Goal: Find specific page/section: Find specific page/section

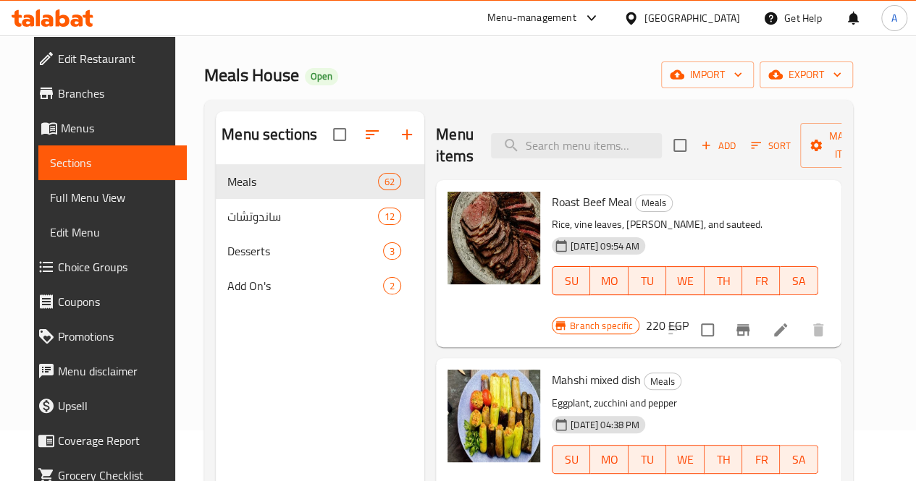
click at [576, 17] on div "Menu-management" at bounding box center [531, 17] width 89 height 17
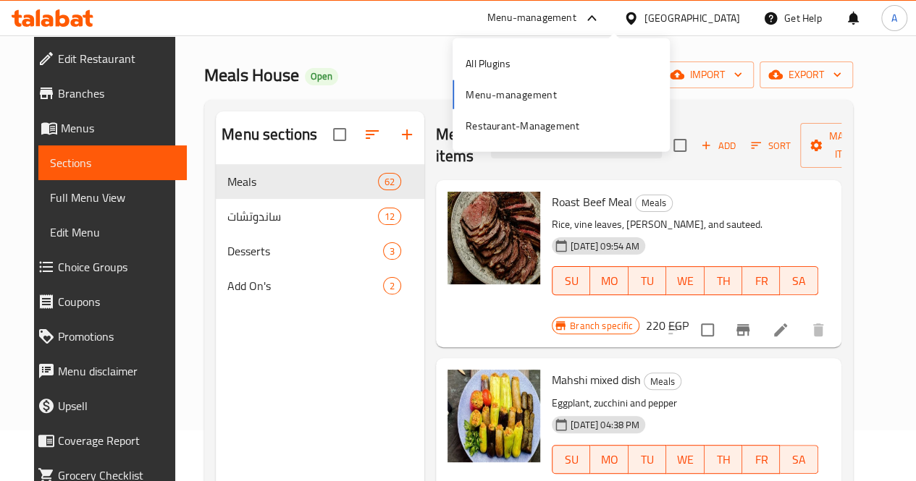
click at [534, 90] on div "All Plugins Menu-management Restaurant-Management" at bounding box center [560, 95] width 217 height 96
click at [499, 92] on div "All Plugins Menu-management Restaurant-Management" at bounding box center [560, 95] width 217 height 96
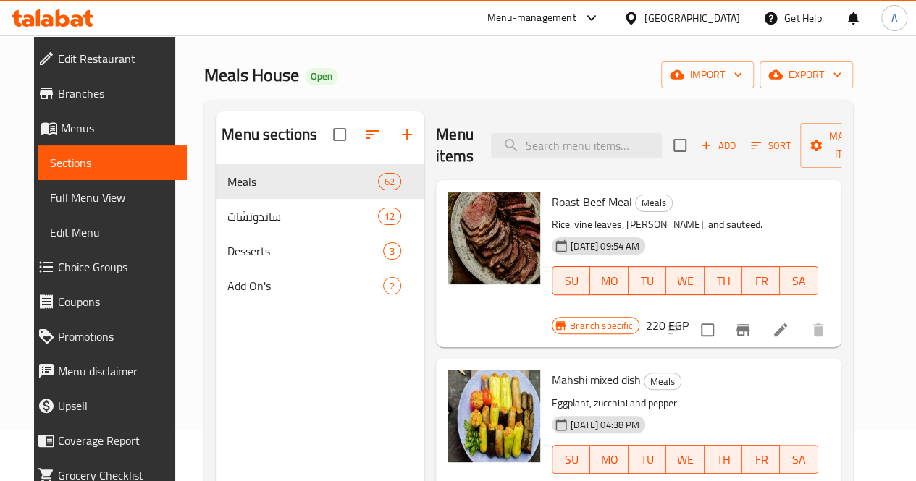
click at [434, 62] on div "Meals House Open import export" at bounding box center [528, 75] width 649 height 27
click at [575, 15] on div "Menu-management" at bounding box center [531, 17] width 89 height 17
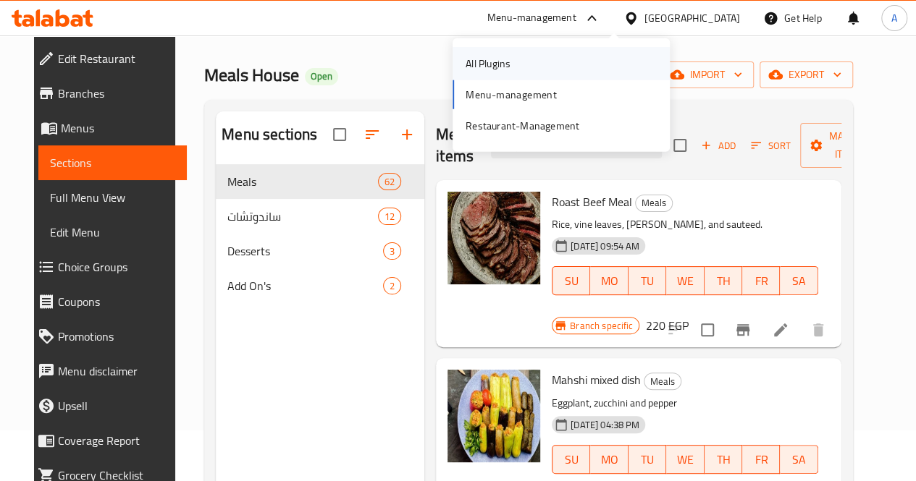
click at [507, 72] on div "All Plugins" at bounding box center [487, 64] width 45 height 16
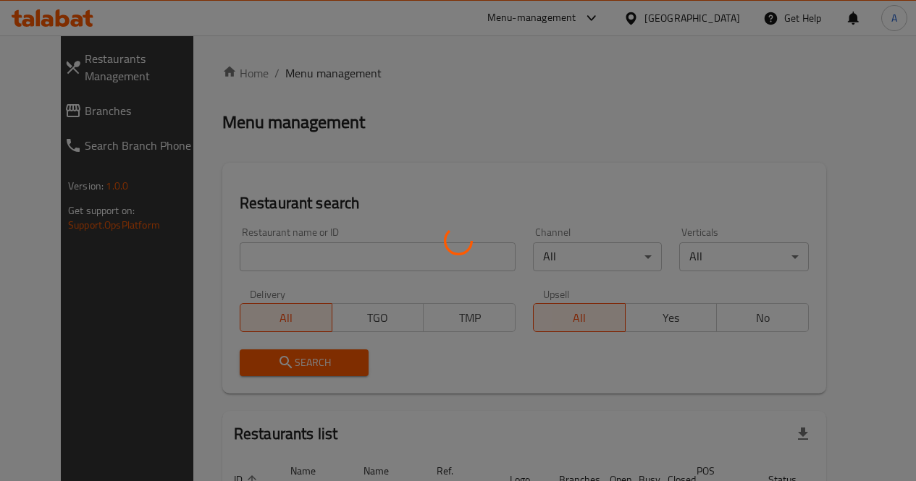
scroll to position [51, 0]
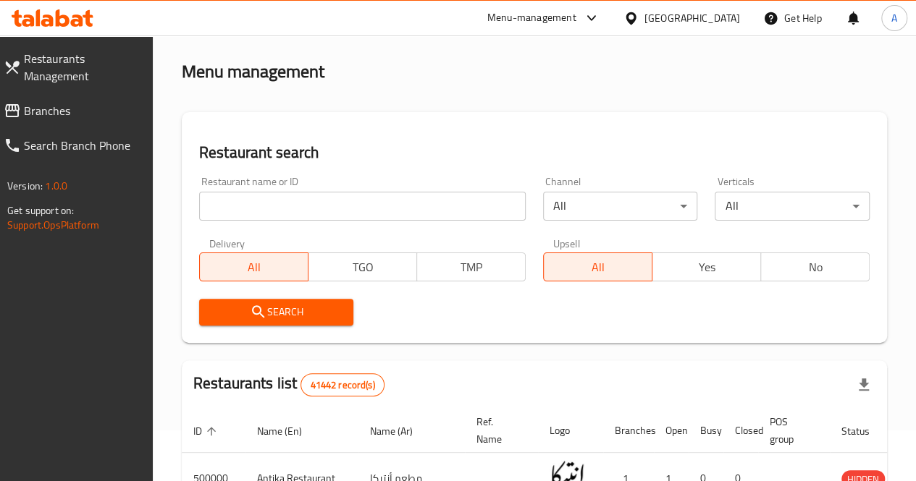
click at [246, 217] on input "search" at bounding box center [362, 206] width 326 height 29
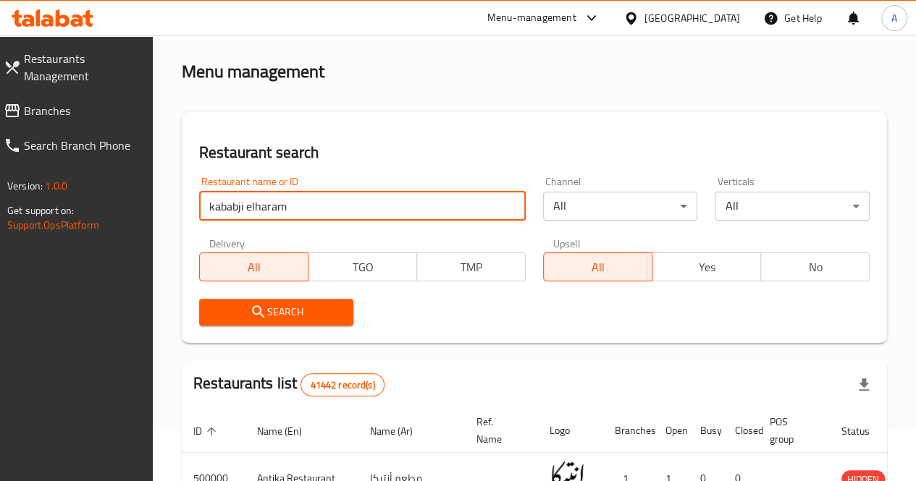
click button "Search" at bounding box center [276, 312] width 155 height 27
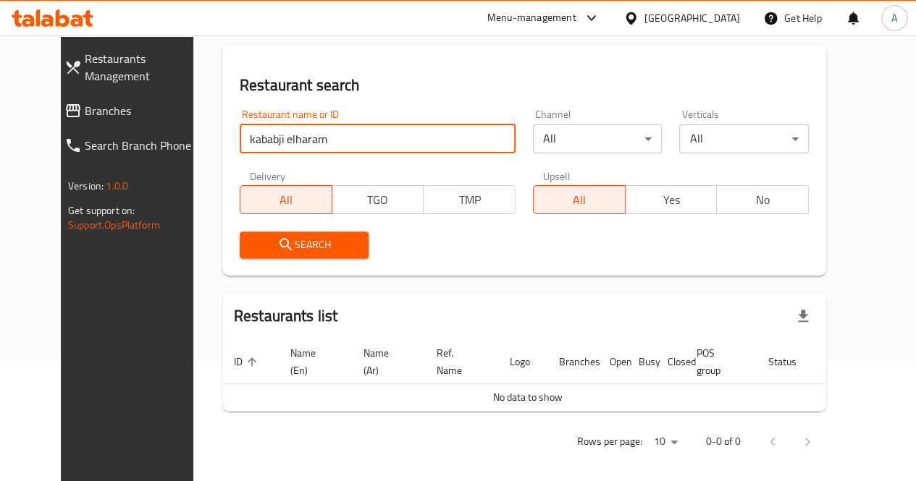
scroll to position [126, 0]
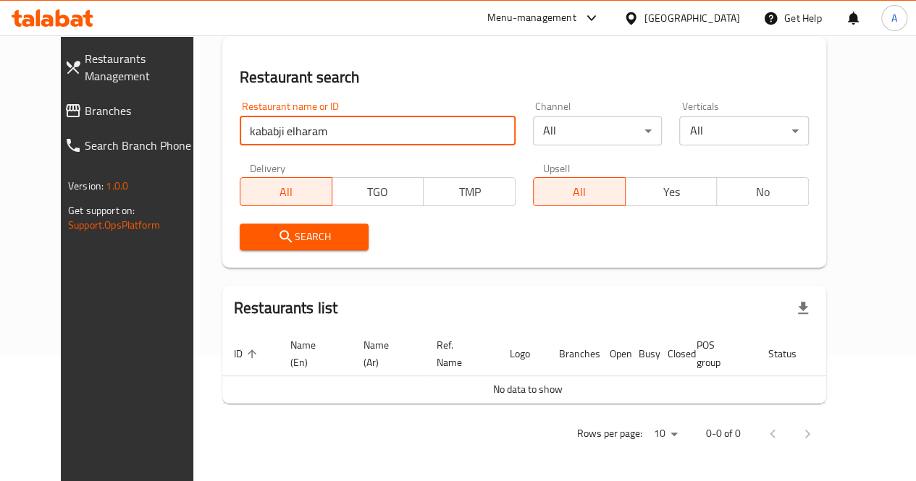
click at [240, 130] on input "kababji elharam" at bounding box center [378, 131] width 276 height 29
type input "kababgi elharam"
click button "Search" at bounding box center [305, 237] width 130 height 27
click at [340, 130] on input "kababgi elharam" at bounding box center [378, 131] width 276 height 29
paste input "779061"
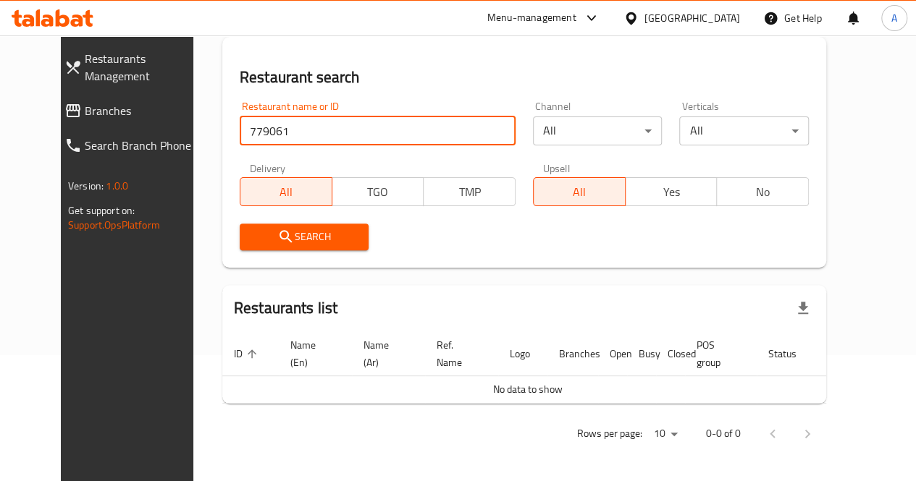
type input "779061"
click button "Search" at bounding box center [305, 237] width 130 height 27
click at [333, 131] on input "779061" at bounding box center [378, 131] width 276 height 29
paste input "707012"
type input "707012"
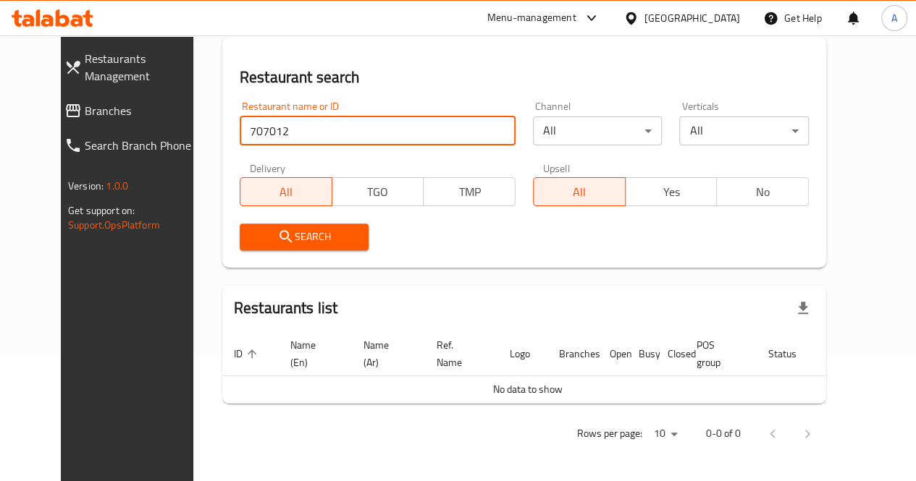
click button "Search" at bounding box center [305, 237] width 130 height 27
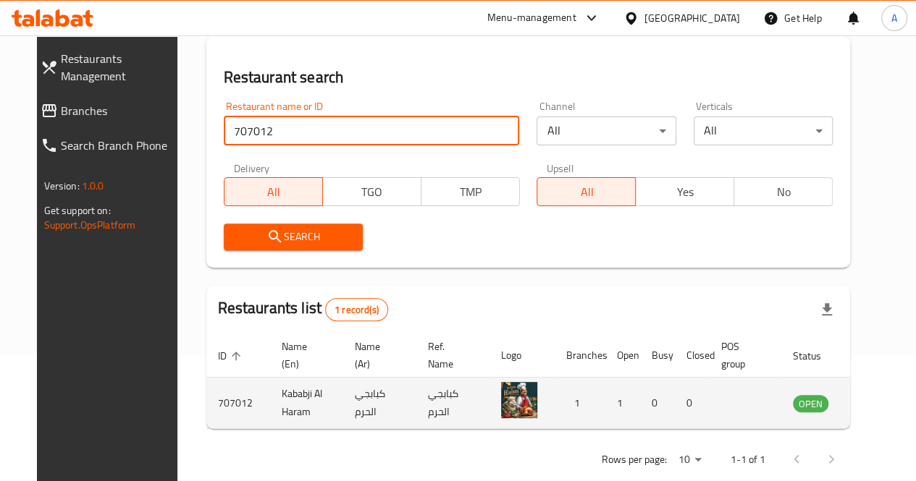
click at [416, 421] on td "كبابجي الحرم" at bounding box center [452, 403] width 73 height 51
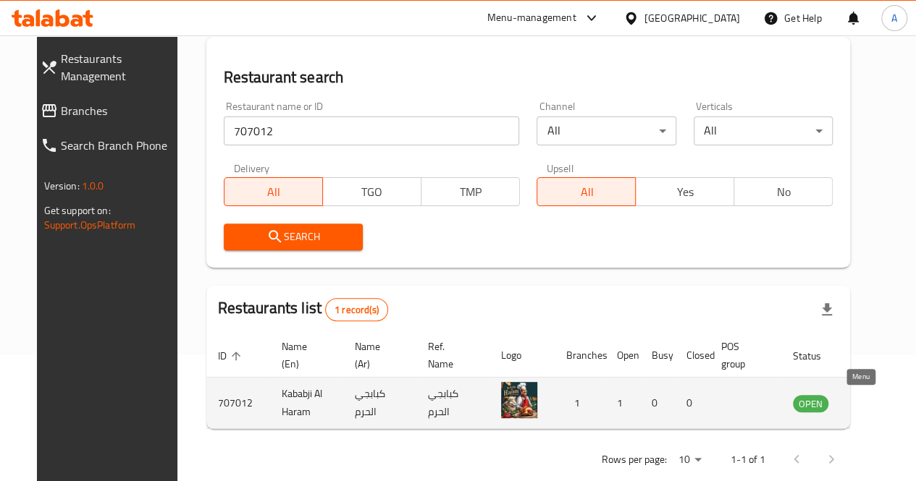
click at [869, 411] on icon "enhanced table" at bounding box center [877, 403] width 17 height 17
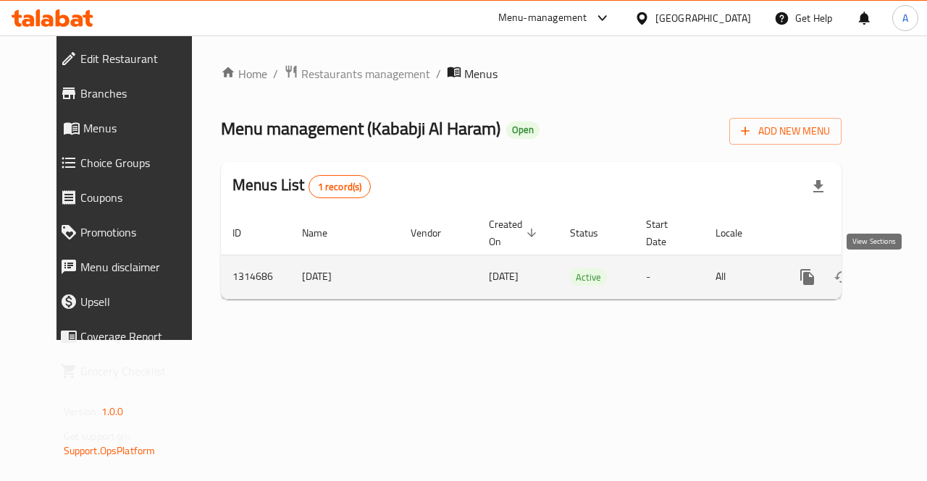
click at [894, 286] on link "enhanced table" at bounding box center [911, 277] width 35 height 35
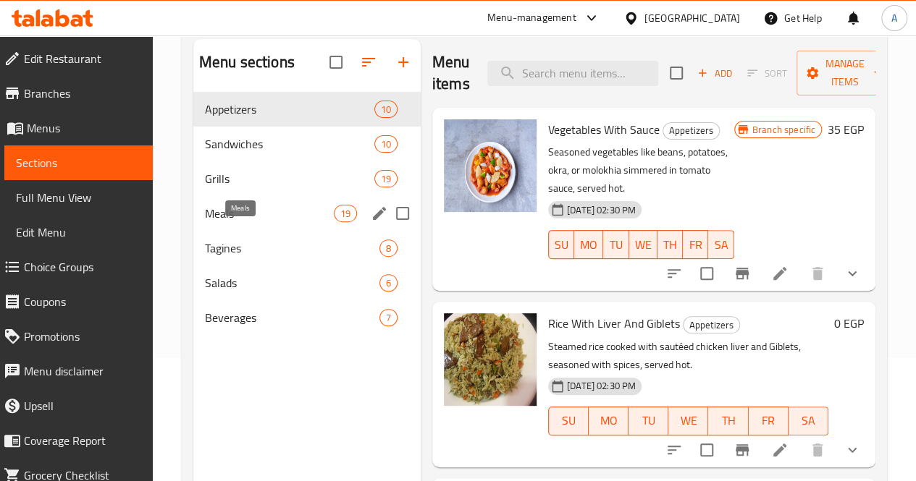
scroll to position [106, 0]
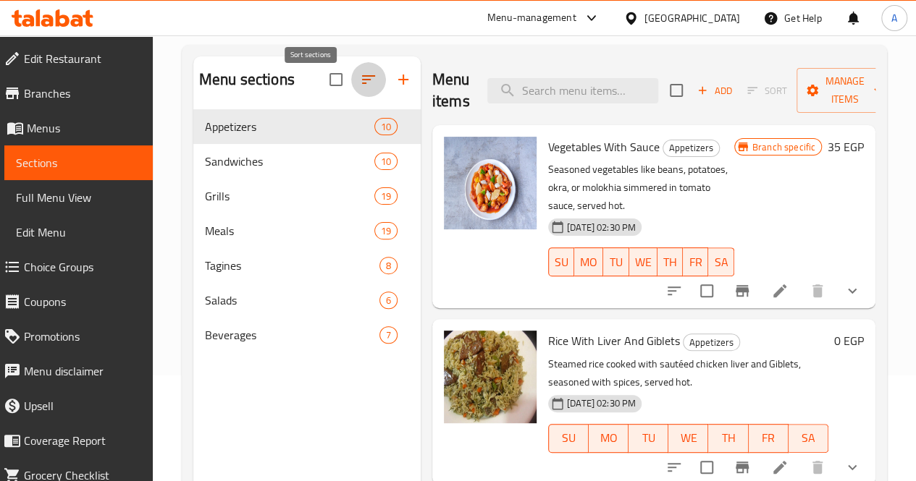
click at [360, 86] on icon "button" at bounding box center [368, 79] width 17 height 17
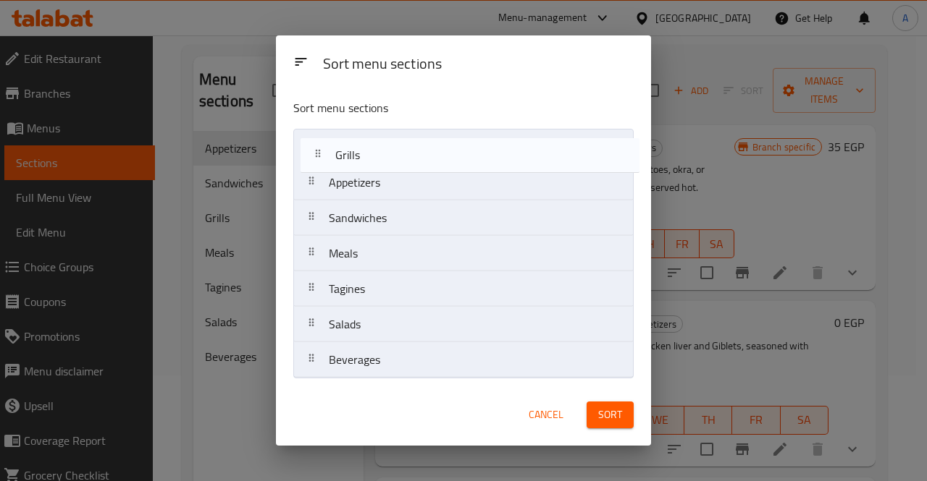
drag, startPoint x: 321, startPoint y: 216, endPoint x: 326, endPoint y: 148, distance: 68.2
click at [326, 148] on nav "Appetizers Sandwiches Grills Meals Tagines Salads Beverages" at bounding box center [463, 254] width 340 height 250
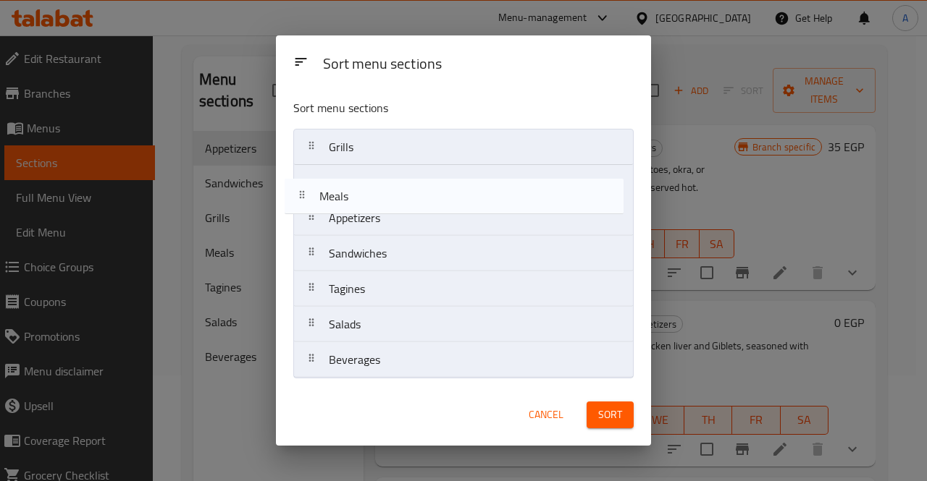
drag, startPoint x: 346, startPoint y: 267, endPoint x: 335, endPoint y: 193, distance: 74.6
click at [335, 193] on nav "Grills Appetizers Sandwiches Meals Tagines Salads Beverages" at bounding box center [463, 254] width 340 height 250
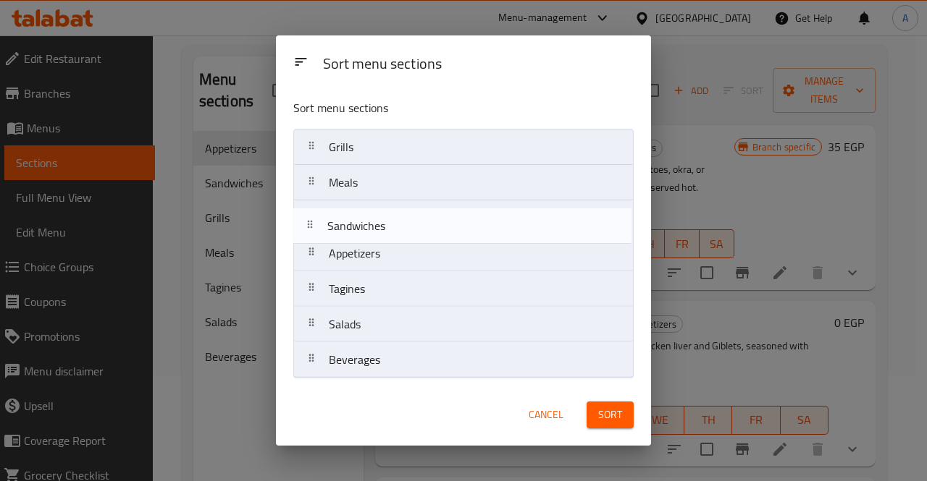
drag, startPoint x: 346, startPoint y: 262, endPoint x: 345, endPoint y: 231, distance: 31.2
click at [345, 231] on nav "Grills Meals Appetizers Sandwiches Tagines Salads Beverages" at bounding box center [463, 254] width 340 height 250
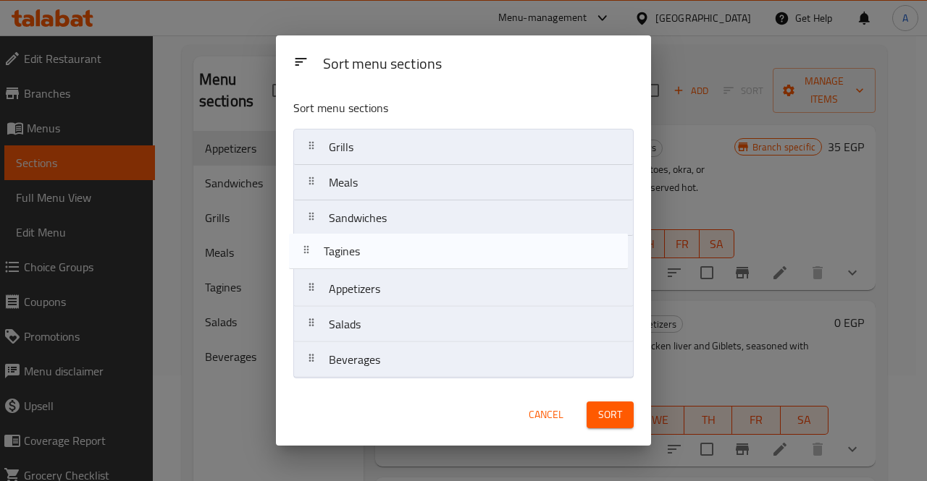
drag, startPoint x: 353, startPoint y: 290, endPoint x: 347, endPoint y: 248, distance: 42.3
click at [347, 248] on nav "Grills Meals Sandwiches Appetizers Tagines Salads Beverages" at bounding box center [463, 254] width 340 height 250
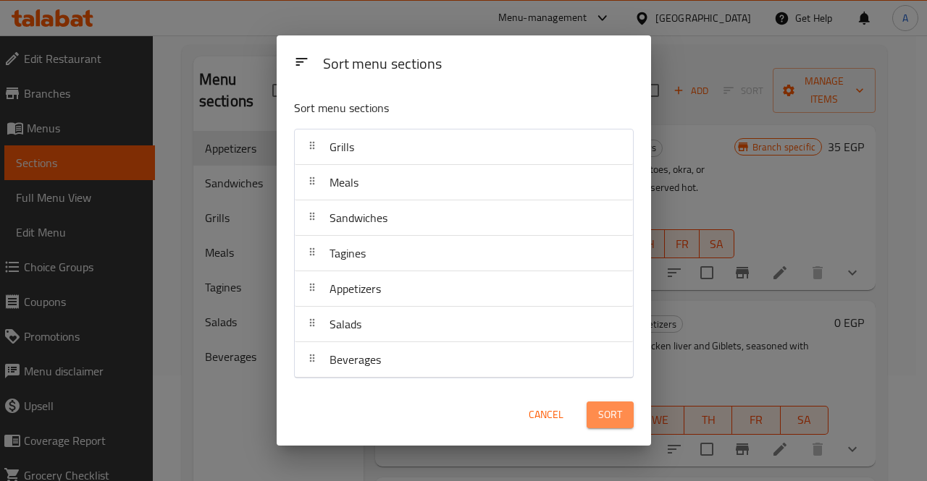
click at [610, 417] on span "Sort" at bounding box center [610, 415] width 24 height 18
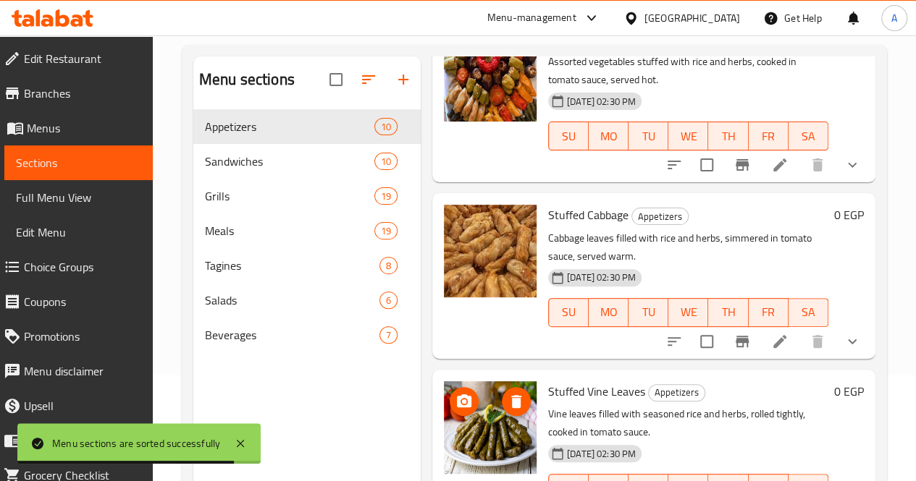
scroll to position [1144, 0]
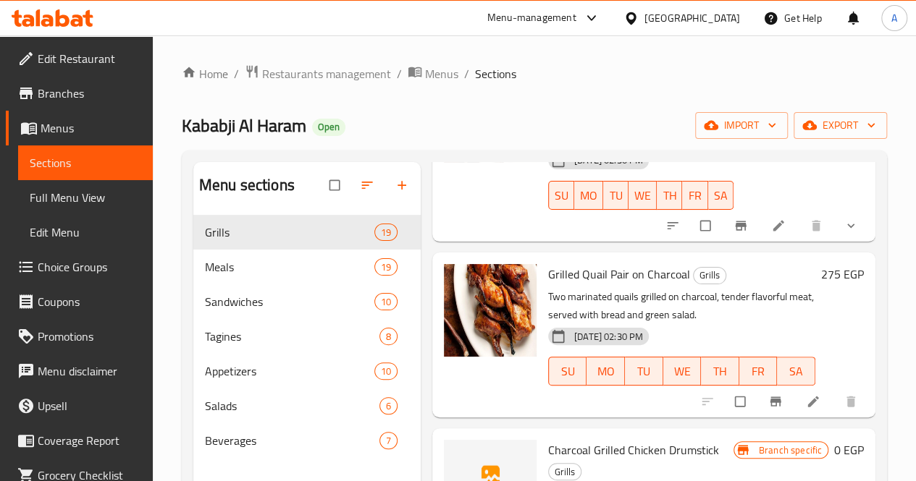
scroll to position [2726, 0]
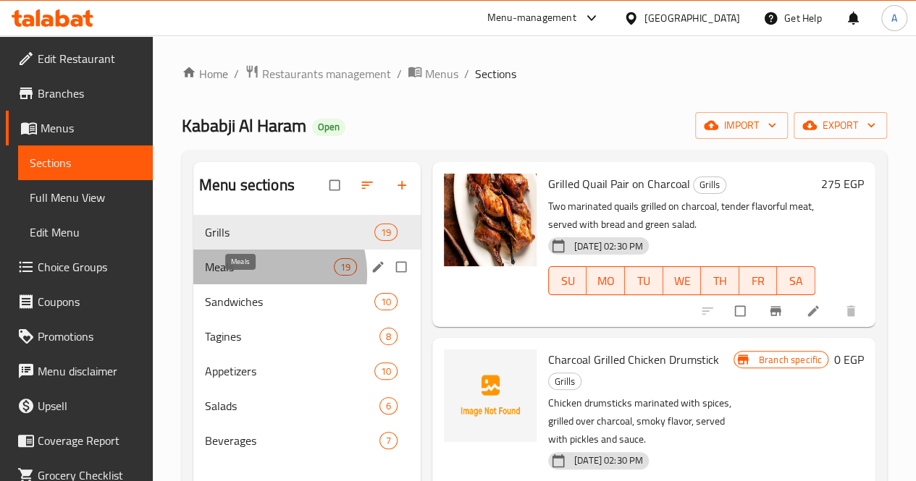
click at [266, 276] on span "Meals" at bounding box center [269, 266] width 129 height 17
